Goal: Information Seeking & Learning: Learn about a topic

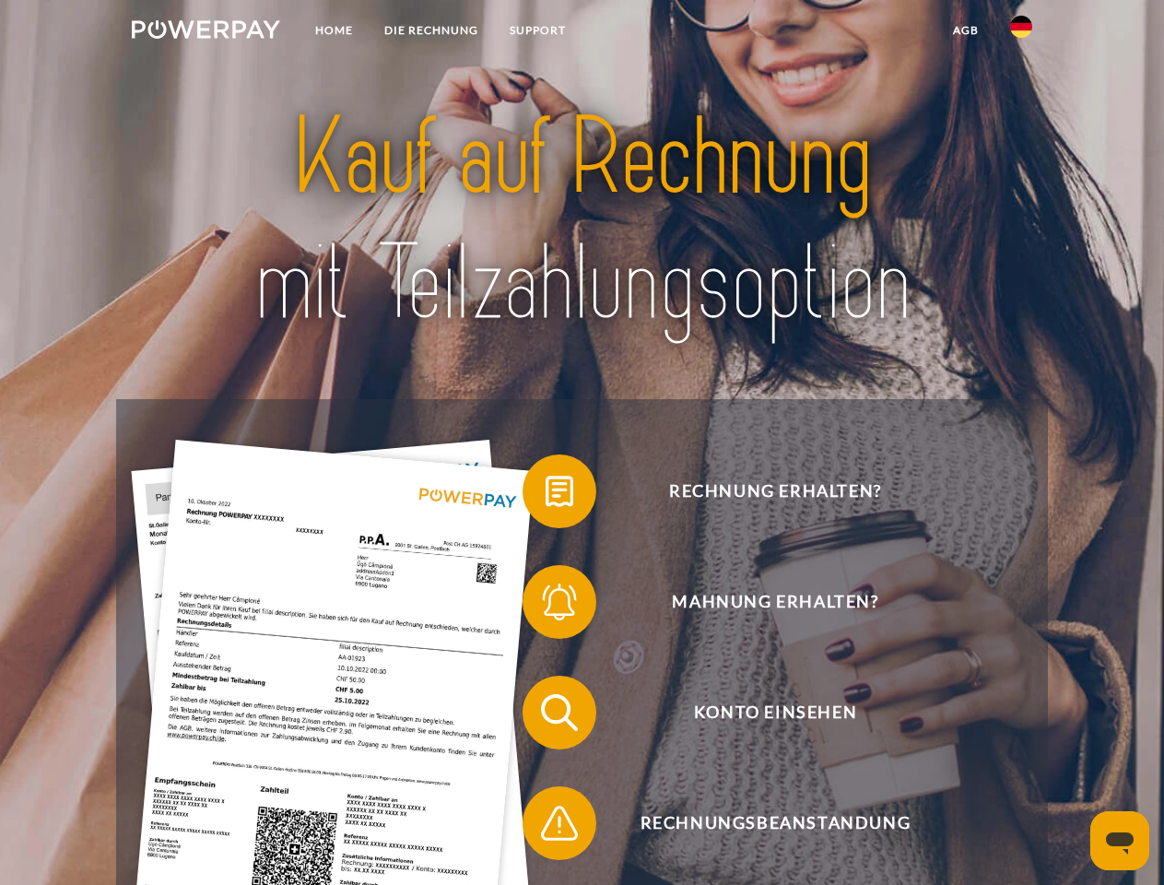
click at [206, 32] on img at bounding box center [206, 29] width 148 height 18
click at [1021, 32] on img at bounding box center [1021, 27] width 22 height 22
click at [965, 30] on link "agb" at bounding box center [965, 30] width 57 height 33
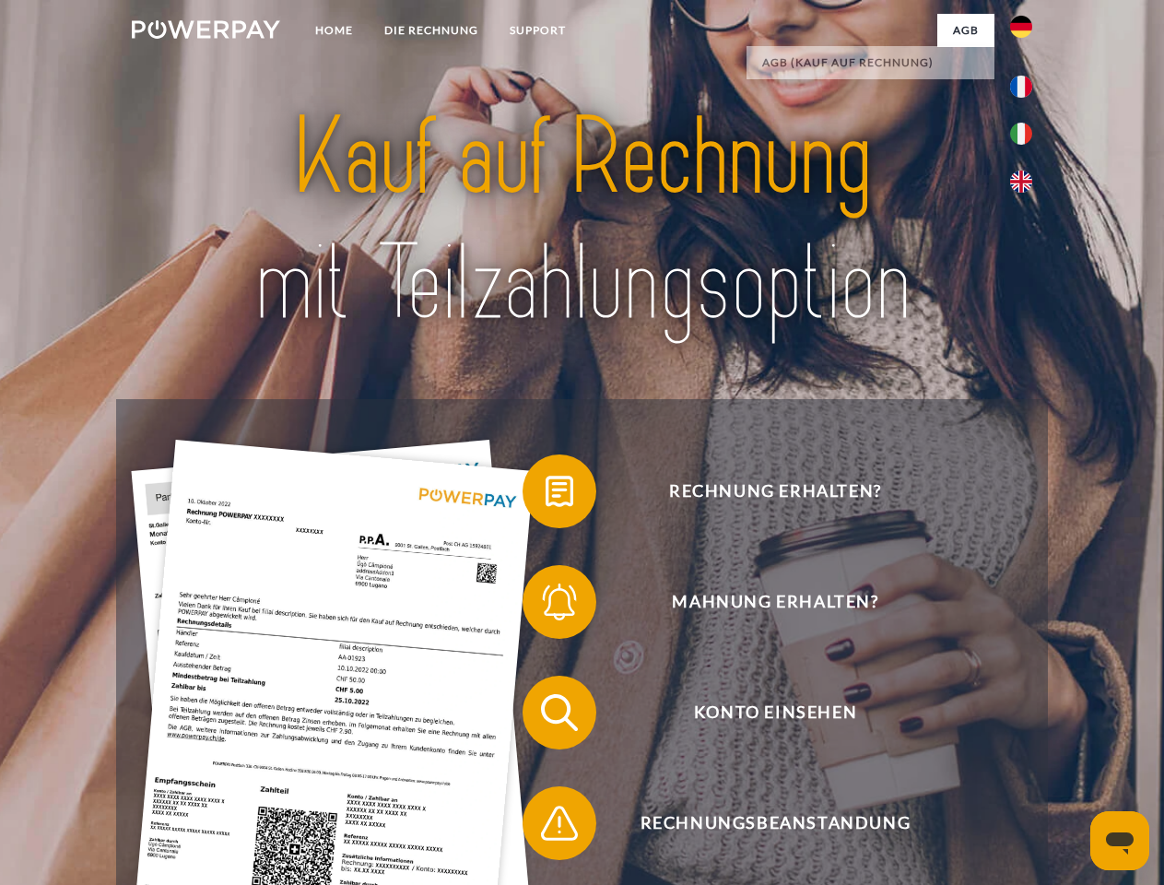
click at [546, 495] on span at bounding box center [532, 491] width 92 height 92
click at [546, 606] on span at bounding box center [532, 602] width 92 height 92
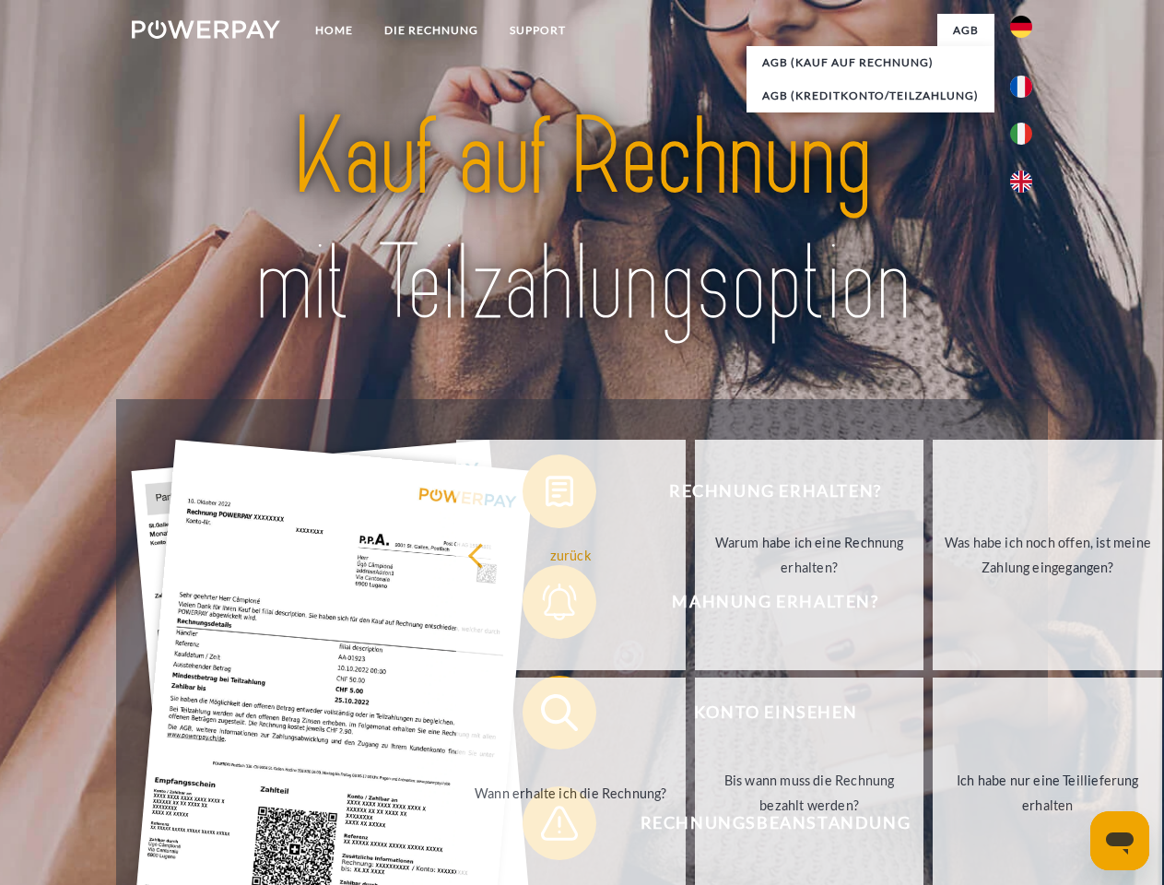
click at [695, 716] on link "Bis wann muss die Rechnung bezahlt werden?" at bounding box center [810, 793] width 230 height 230
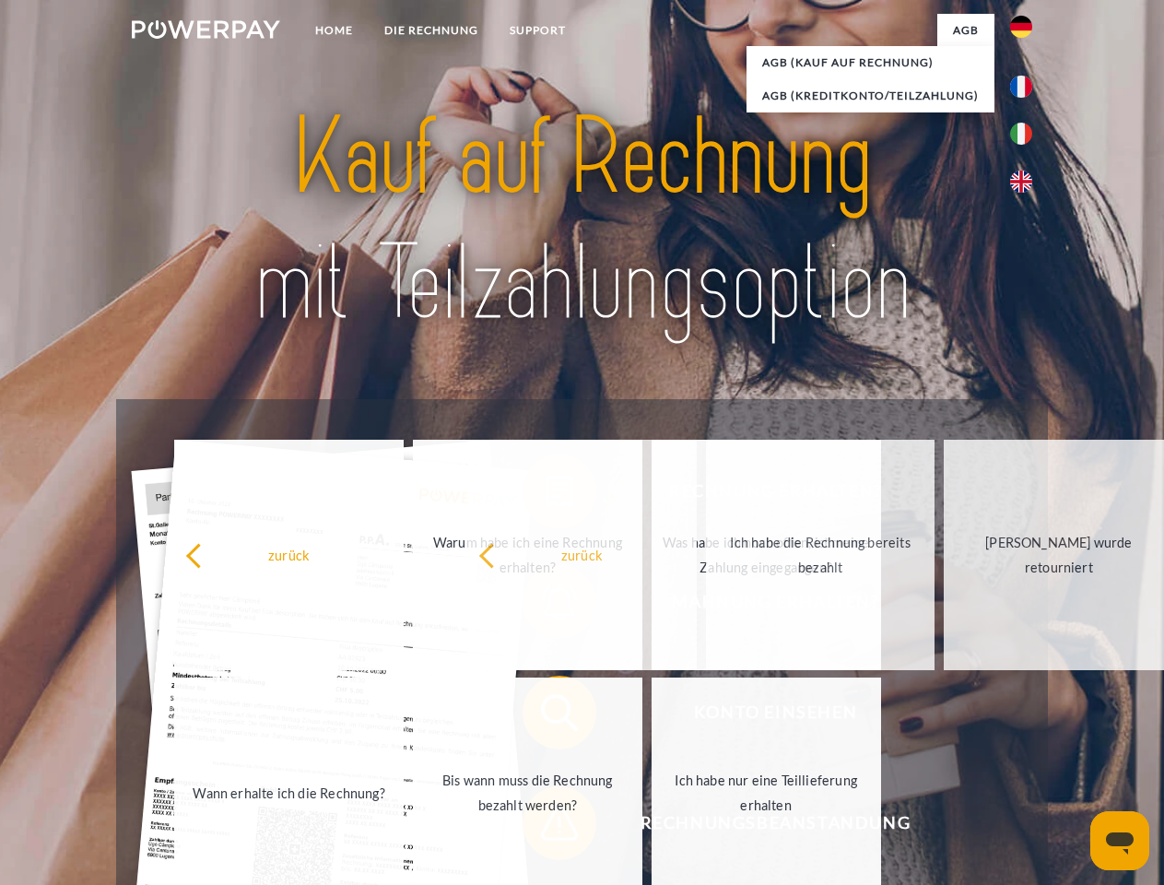
click at [546, 827] on span at bounding box center [532, 823] width 92 height 92
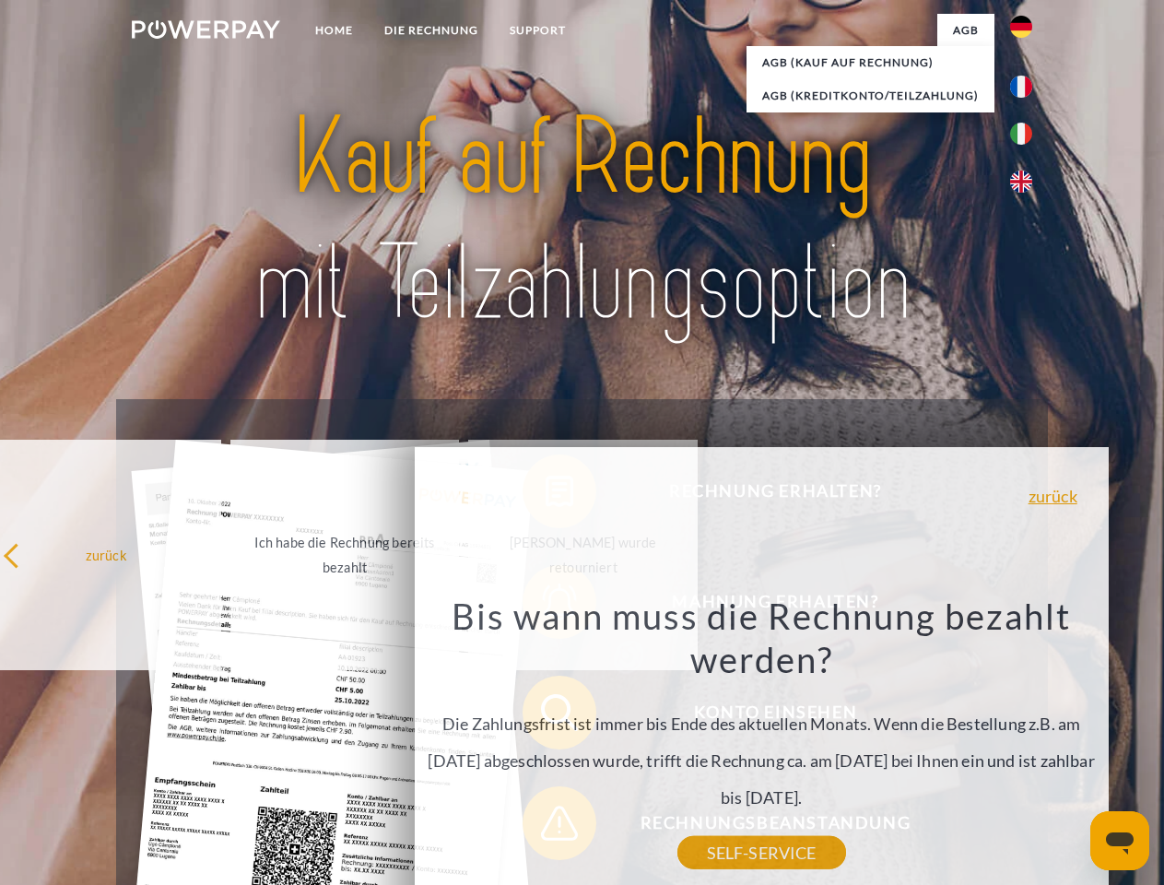
click at [1120, 841] on icon "Messaging-Fenster öffnen" at bounding box center [1120, 843] width 28 height 22
